Goal: Connect with others: Connect with others

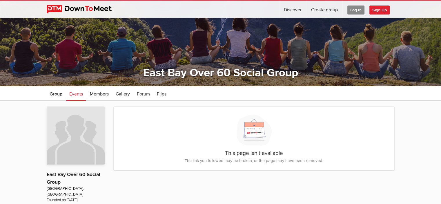
scroll to position [42, 0]
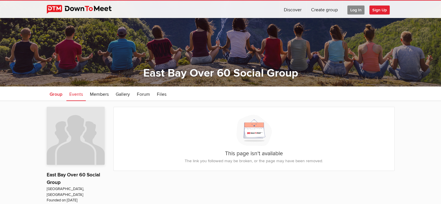
click at [57, 91] on link "Group" at bounding box center [56, 93] width 19 height 14
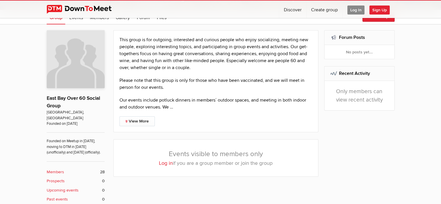
scroll to position [117, 0]
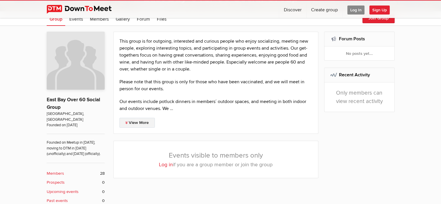
click at [144, 120] on link "View More" at bounding box center [136, 123] width 35 height 10
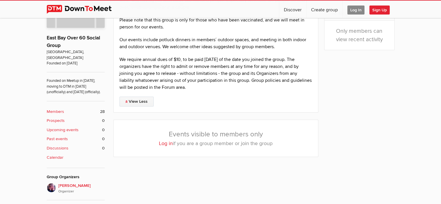
scroll to position [179, 0]
click at [376, 180] on div "This group is for outgoing, interested and curious people who enjoy socializing…" at bounding box center [253, 98] width 281 height 256
click at [168, 144] on link "Log in" at bounding box center [166, 143] width 14 height 6
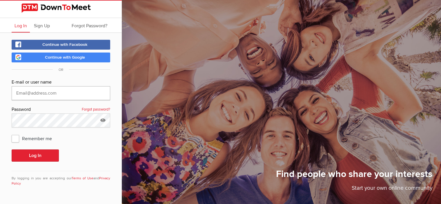
click at [63, 92] on input "text" at bounding box center [61, 93] width 99 height 14
type input "[EMAIL_ADDRESS][DOMAIN_NAME]"
click at [41, 26] on span "Sign Up" at bounding box center [42, 26] width 16 height 6
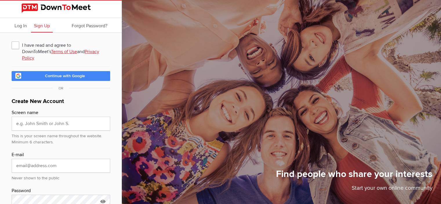
click at [51, 51] on link "Terms of Use" at bounding box center [64, 52] width 26 height 6
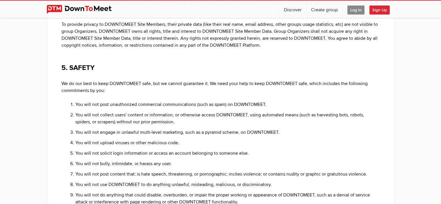
scroll to position [803, 0]
